Goal: Information Seeking & Learning: Learn about a topic

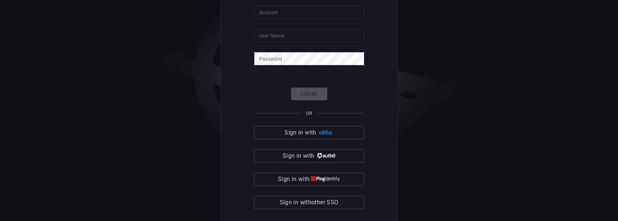
scroll to position [25, 0]
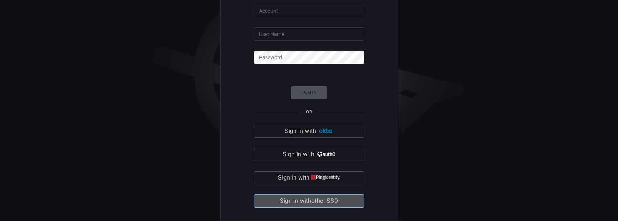
click at [312, 200] on span "Sign in with other SSO" at bounding box center [309, 201] width 59 height 10
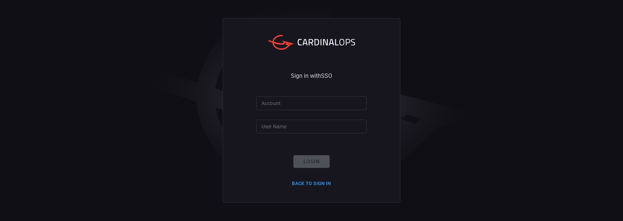
click at [286, 103] on input "Account" at bounding box center [312, 102] width 110 height 13
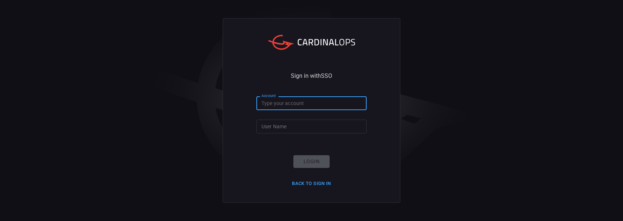
click at [287, 105] on input "Account" at bounding box center [312, 102] width 110 height 13
type input "Nokia"
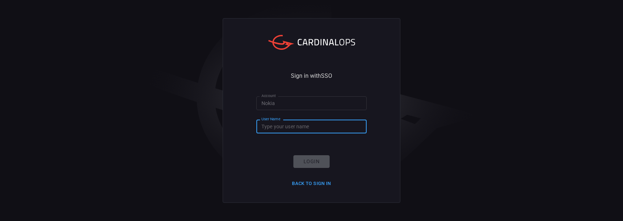
click at [287, 127] on input "User Name" at bounding box center [312, 125] width 110 height 13
type input "joao.[PERSON_NAME]"
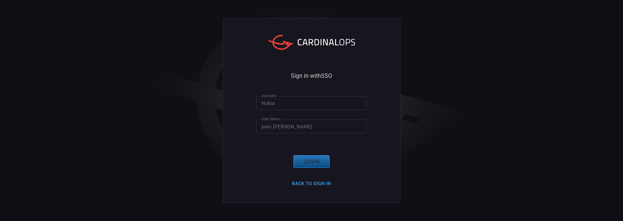
click at [309, 162] on button "Login" at bounding box center [312, 161] width 36 height 13
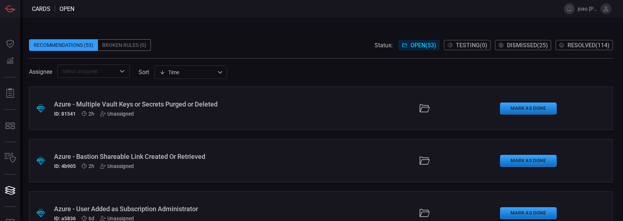
click at [71, 162] on div "Azure - Bastion Shareable Link Created Or Retrieved ID: 4b905 2h Unassigned" at bounding box center [148, 160] width 189 height 16
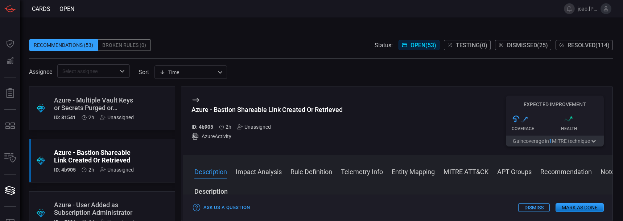
click at [204, 123] on div "Azure - Bastion Shareable Link Created Or Retrieved ID: 4b905 2h Unassigned" at bounding box center [267, 118] width 151 height 24
copy h5 "4b905"
drag, startPoint x: 192, startPoint y: 111, endPoint x: 362, endPoint y: 107, distance: 169.5
click at [362, 107] on div "Azure - Bastion Shareable Link Created Or Retrieved ID: 4b905 2h Unassigned Azu…" at bounding box center [398, 121] width 430 height 68
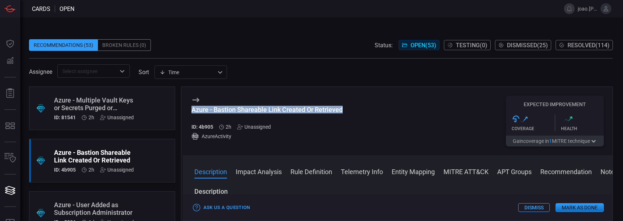
copy div "Azure - Bastion Shareable Link Created Or Retrieved"
click at [86, 106] on div "Azure - Multiple Vault Keys or Secrets Purged or Deleted" at bounding box center [94, 103] width 80 height 15
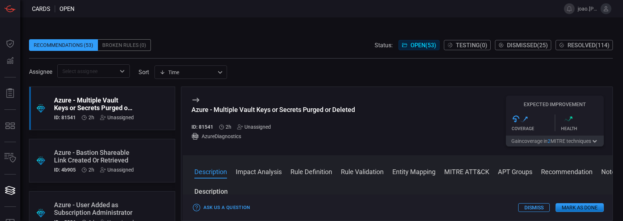
click at [208, 127] on h5 "ID: 81541" at bounding box center [203, 127] width 22 height 6
copy h5 "81541"
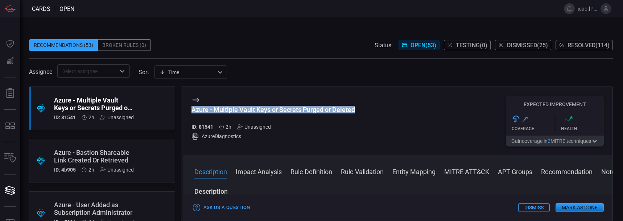
drag, startPoint x: 189, startPoint y: 109, endPoint x: 380, endPoint y: 110, distance: 190.2
click at [380, 110] on div "Azure - Multiple Vault Keys or Secrets Purged or Deleted ID: 81541 2h Unassigne…" at bounding box center [398, 121] width 430 height 68
copy div "Azure - Multiple Vault Keys or Secrets Purged or Deleted"
